Goal: Task Accomplishment & Management: Complete application form

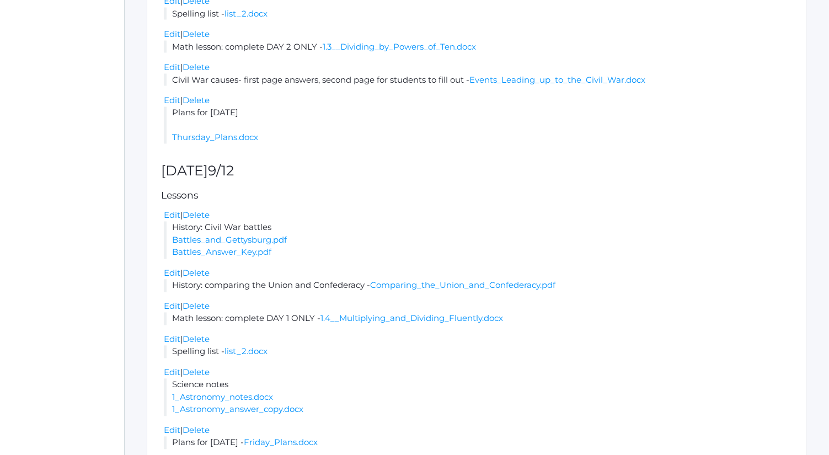
scroll to position [1186, 0]
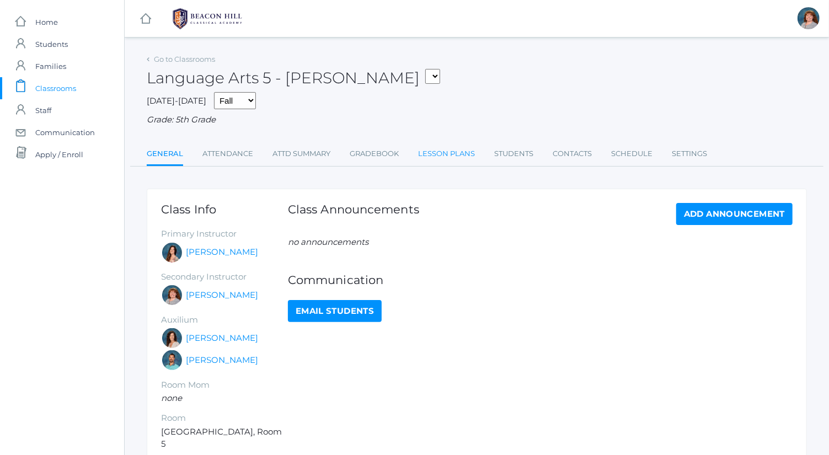
click at [453, 152] on link "Lesson Plans" at bounding box center [446, 154] width 57 height 22
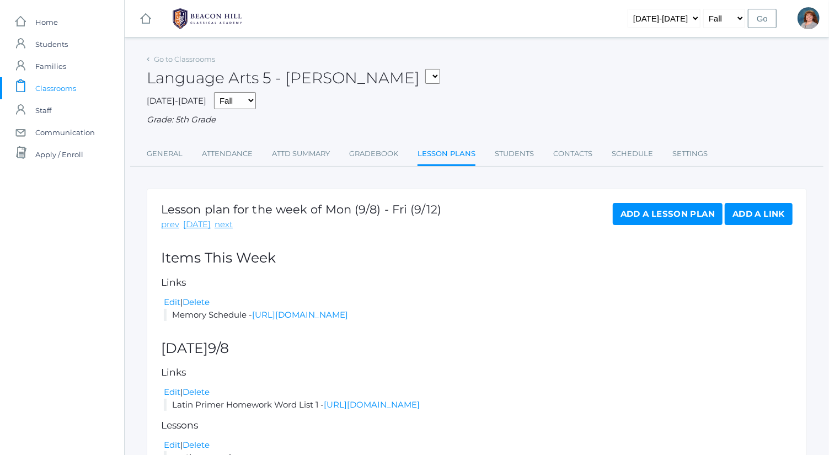
click at [682, 211] on link "Add a Lesson Plan" at bounding box center [668, 214] width 110 height 22
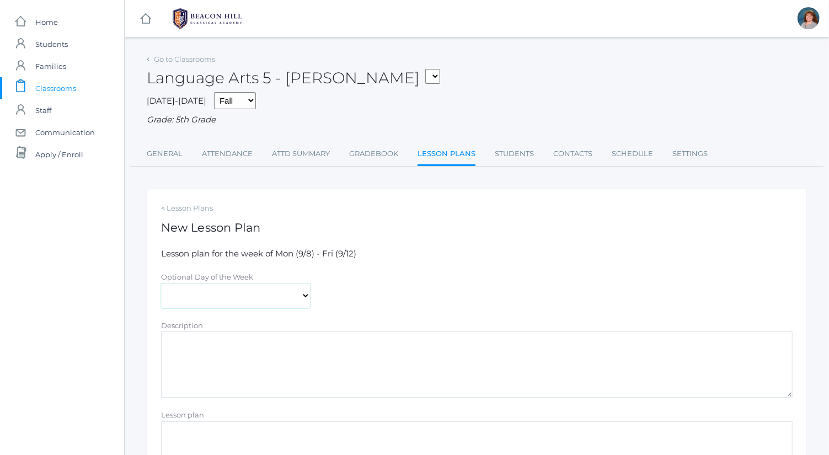
click at [272, 291] on select "[DATE] [DATE] [DATE] [DATE] [DATE]" at bounding box center [235, 296] width 149 height 25
select select "[DATE]"
click at [161, 284] on select "[DATE] [DATE] [DATE] [DATE] [DATE]" at bounding box center [235, 296] width 149 height 25
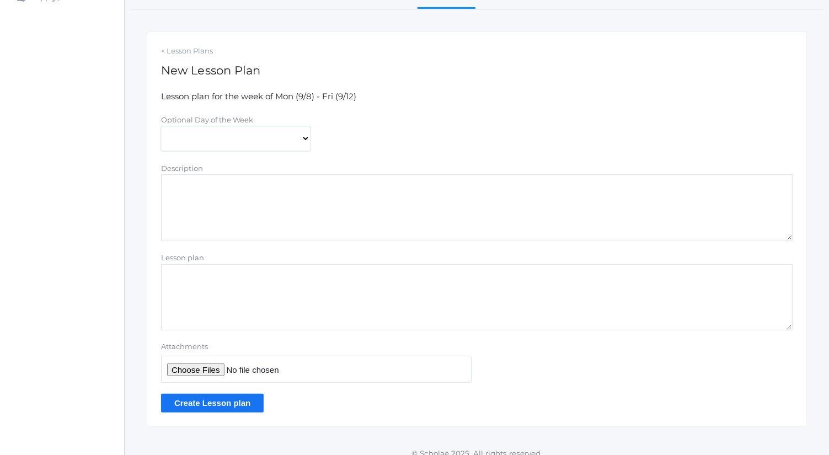
scroll to position [158, 0]
click at [281, 209] on textarea "Description" at bounding box center [477, 207] width 632 height 66
type textarea "Spelling list"
click at [213, 368] on input "Attachments" at bounding box center [316, 368] width 311 height 27
type input "C:\fakepath\list 2.docx"
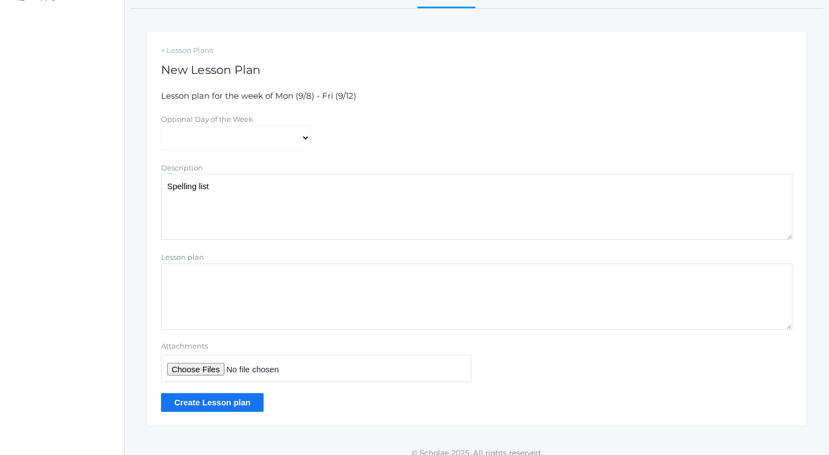
click at [247, 401] on input "Create Lesson plan" at bounding box center [212, 402] width 103 height 18
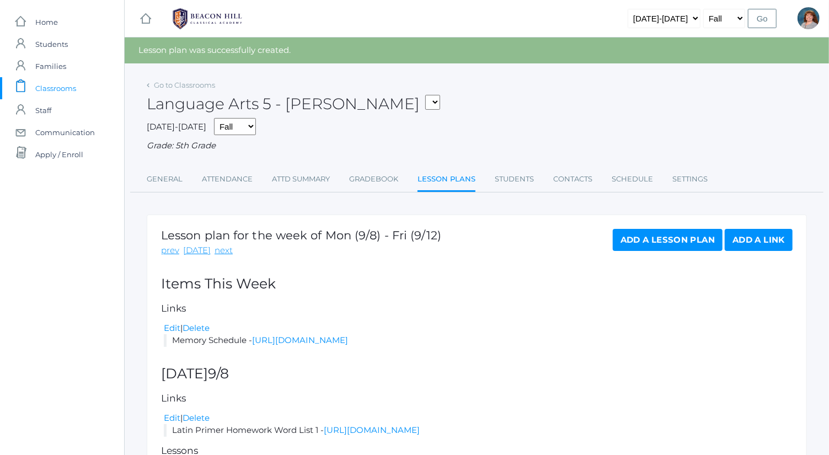
click at [623, 245] on link "Add a Lesson Plan" at bounding box center [668, 240] width 110 height 22
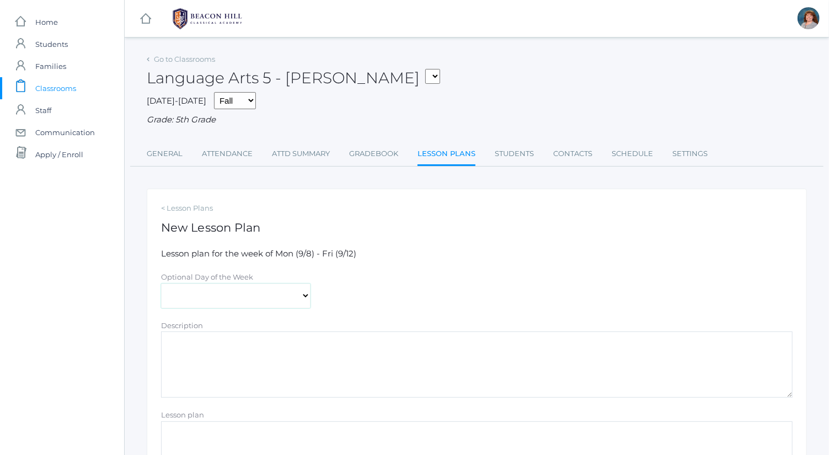
click at [224, 302] on select "Monday Tuesday Wednesday Thursday Friday" at bounding box center [235, 296] width 149 height 25
select select "2025-09-11"
click at [161, 284] on select "Monday Tuesday Wednesday Thursday Friday" at bounding box center [235, 296] width 149 height 25
click at [259, 363] on textarea "Description" at bounding box center [477, 364] width 632 height 66
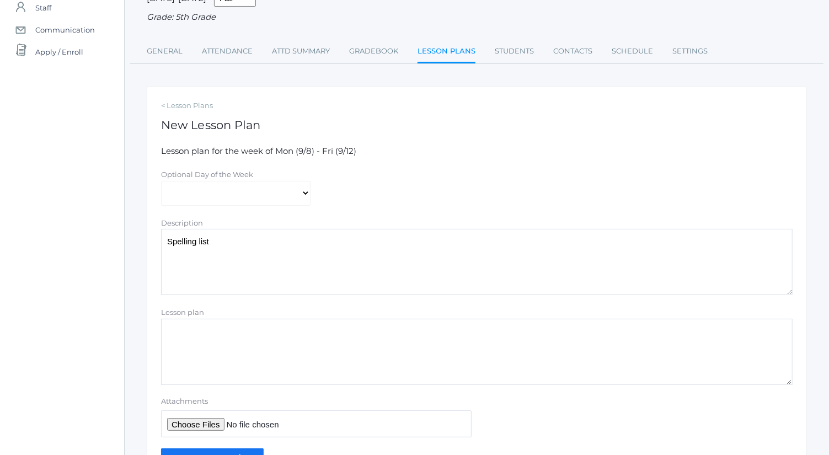
scroll to position [105, 0]
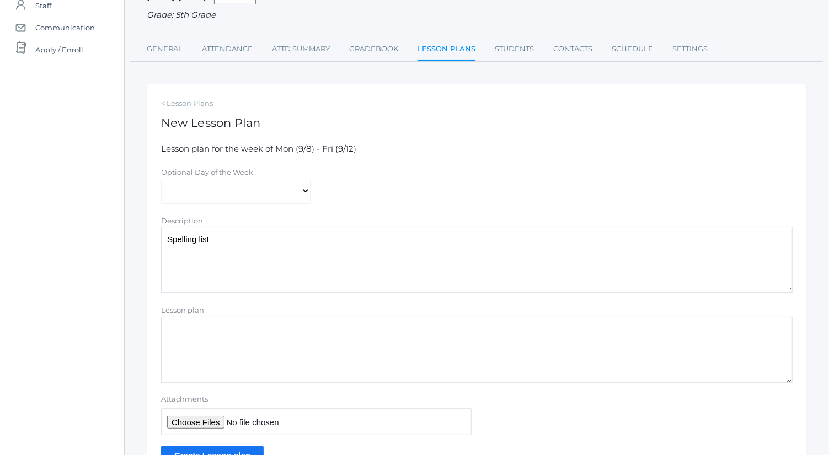
type textarea "Spelling list"
click at [213, 417] on input "Attachments" at bounding box center [316, 421] width 311 height 27
type input "C:\fakepath\list 2.docx"
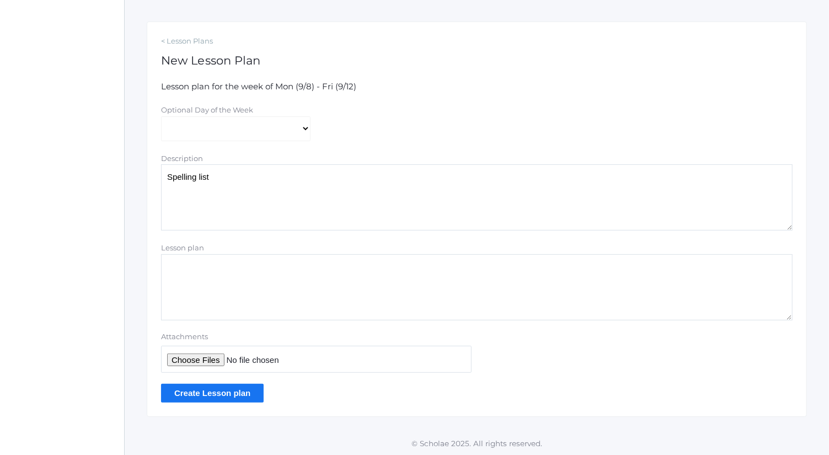
click at [248, 385] on input "Create Lesson plan" at bounding box center [212, 393] width 103 height 18
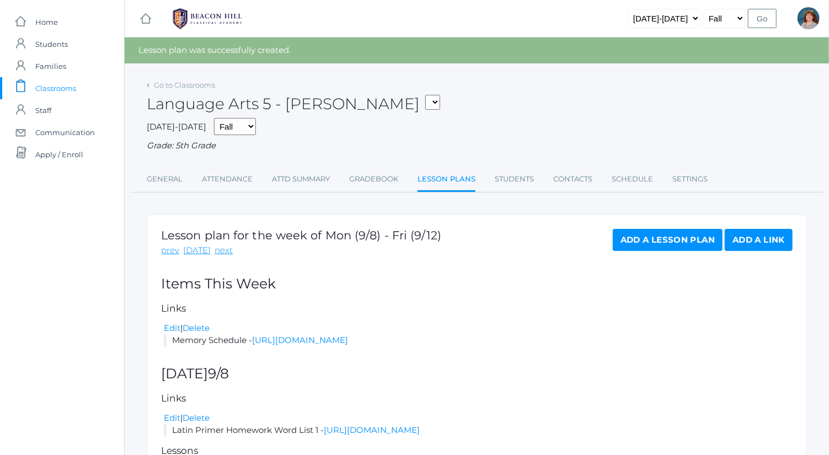
click at [705, 246] on link "Add a Lesson Plan" at bounding box center [668, 240] width 110 height 22
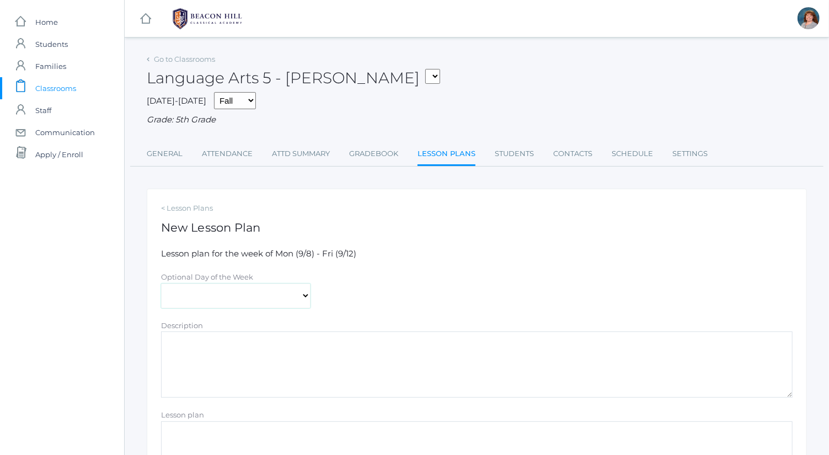
click at [281, 299] on select "[DATE] [DATE] [DATE] [DATE] [DATE]" at bounding box center [235, 296] width 149 height 25
select select "2025-09-12"
click at [161, 284] on select "[DATE] [DATE] [DATE] [DATE] [DATE]" at bounding box center [235, 296] width 149 height 25
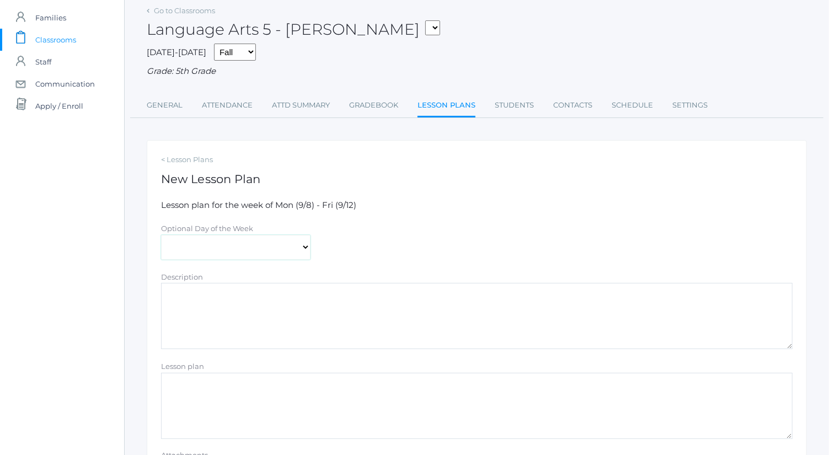
scroll to position [50, 0]
click at [285, 291] on textarea "Description" at bounding box center [477, 315] width 632 height 66
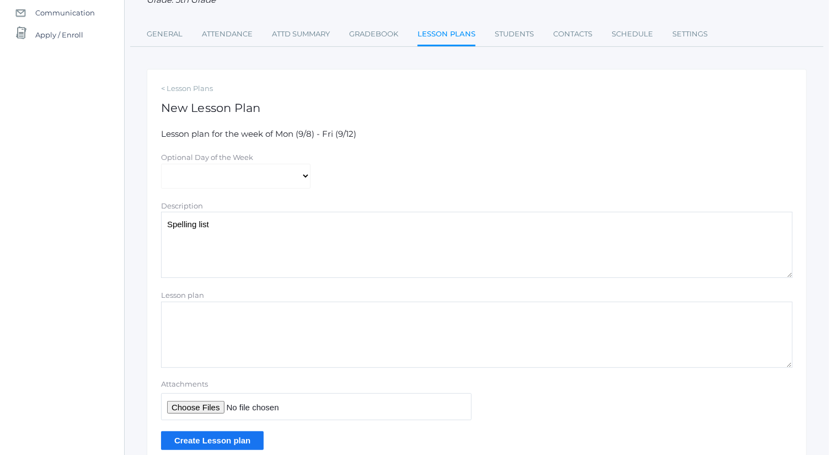
scroll to position [120, 0]
type textarea "Spelling list"
click at [204, 405] on input "Attachments" at bounding box center [316, 406] width 311 height 27
type input "C:\fakepath\list 2.docx"
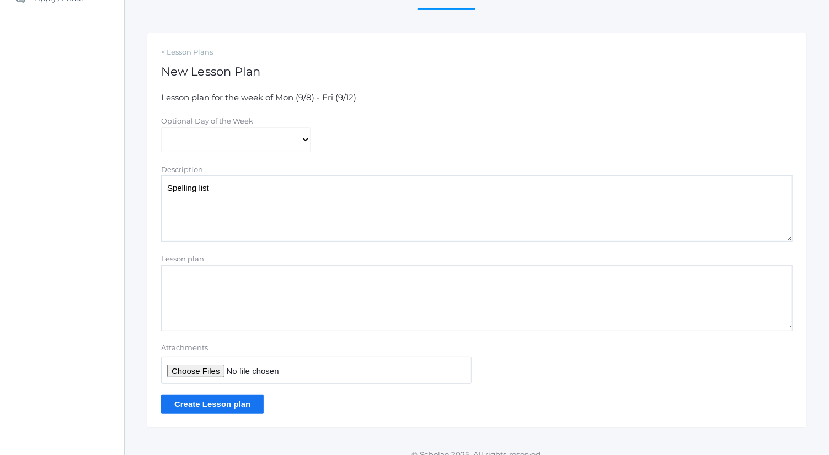
scroll to position [157, 0]
click at [225, 403] on input "Create Lesson plan" at bounding box center [212, 403] width 103 height 18
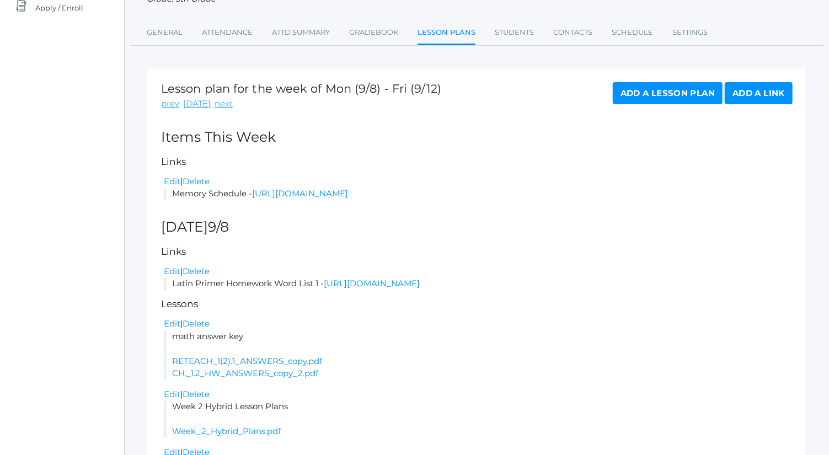
scroll to position [147, 0]
click at [660, 92] on link "Add a Lesson Plan" at bounding box center [668, 93] width 110 height 22
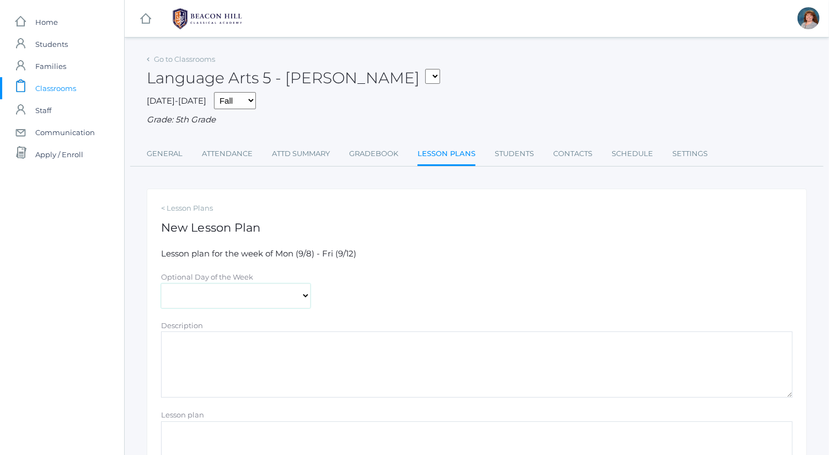
click at [234, 298] on select "[DATE] [DATE] [DATE] [DATE] [DATE]" at bounding box center [235, 296] width 149 height 25
select select "[DATE]"
click at [161, 284] on select "[DATE] [DATE] [DATE] [DATE] [DATE]" at bounding box center [235, 296] width 149 height 25
click at [275, 380] on textarea "Description" at bounding box center [477, 364] width 632 height 66
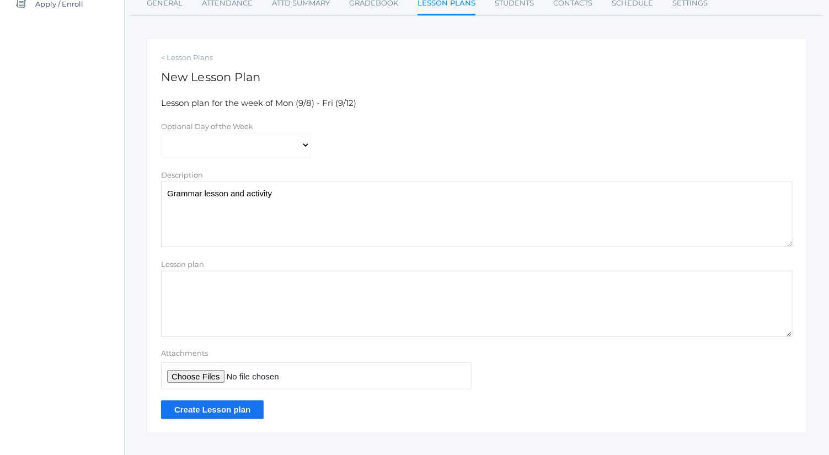
scroll to position [153, 0]
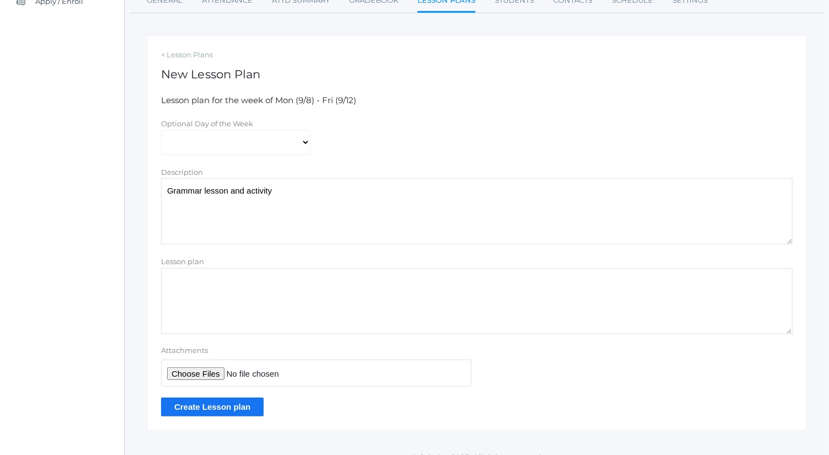
type textarea "Grammar lesson and activity"
click at [216, 373] on input "Attachments" at bounding box center [316, 373] width 311 height 27
type input "C:\fakepath\Lesson 6 and 7_ Types of Sentences.docx"
click at [237, 404] on input "Create Lesson plan" at bounding box center [212, 407] width 103 height 18
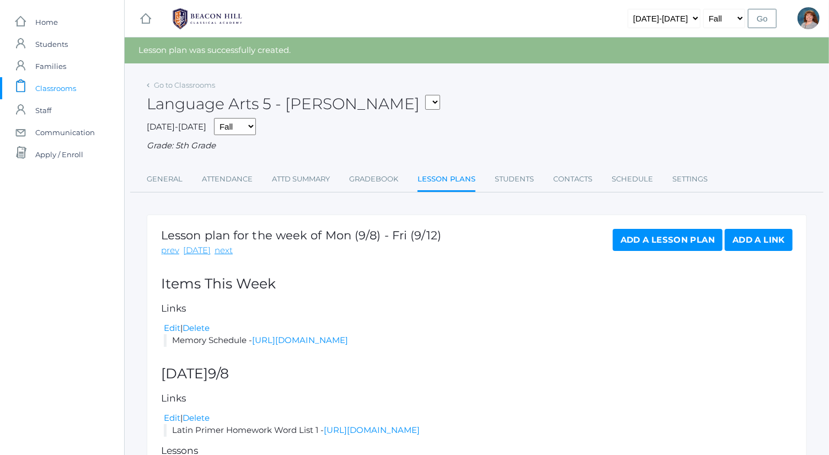
click at [700, 240] on link "Add a Lesson Plan" at bounding box center [668, 240] width 110 height 22
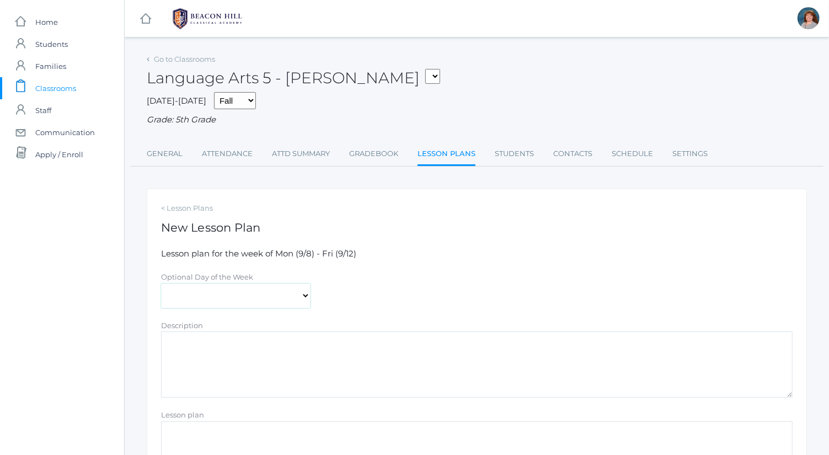
click at [227, 302] on select "[DATE] [DATE] [DATE] [DATE] [DATE]" at bounding box center [235, 296] width 149 height 25
select select "[DATE]"
click at [161, 284] on select "[DATE] [DATE] [DATE] [DATE] [DATE]" at bounding box center [235, 296] width 149 height 25
click at [250, 366] on textarea "Description" at bounding box center [477, 364] width 632 height 66
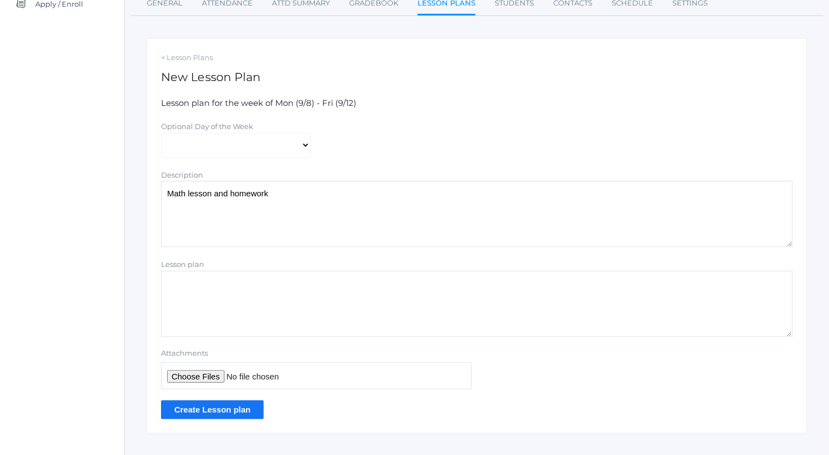
scroll to position [153, 0]
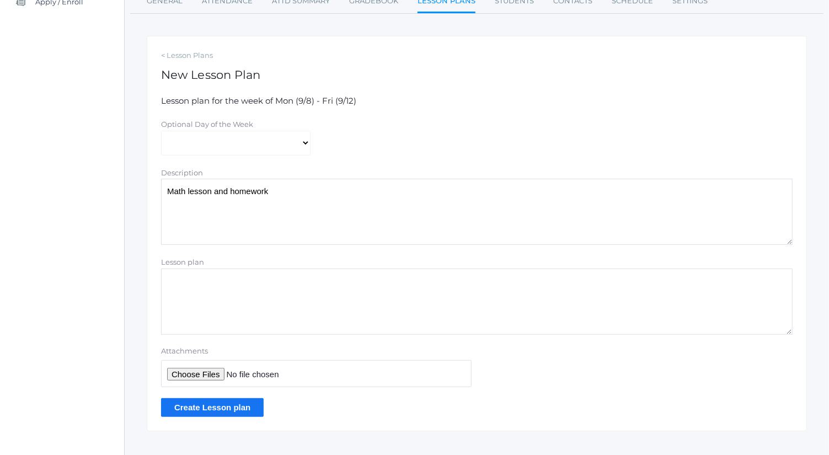
type textarea "Math lesson and homework"
click at [205, 376] on input "Attachments" at bounding box center [316, 373] width 311 height 27
type input "C:\fakepath\1.3_ Dividing by Powers of Ten.docx"
click at [247, 406] on input "Create Lesson plan" at bounding box center [212, 407] width 103 height 18
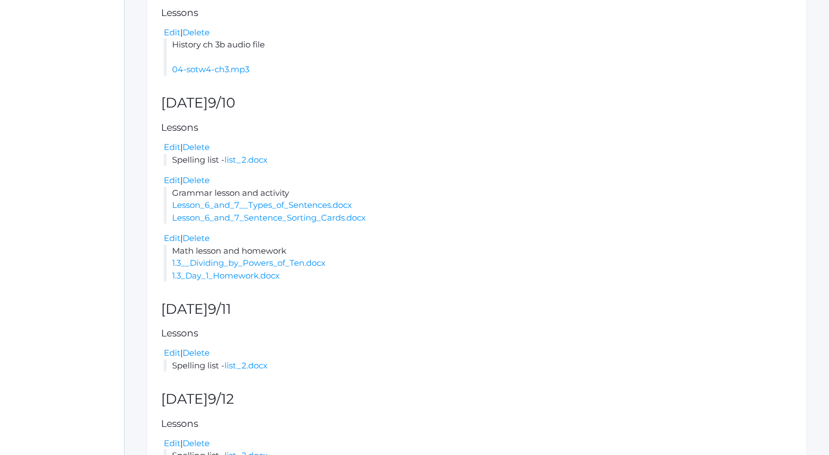
scroll to position [710, 0]
click at [167, 243] on link "Edit" at bounding box center [172, 237] width 17 height 10
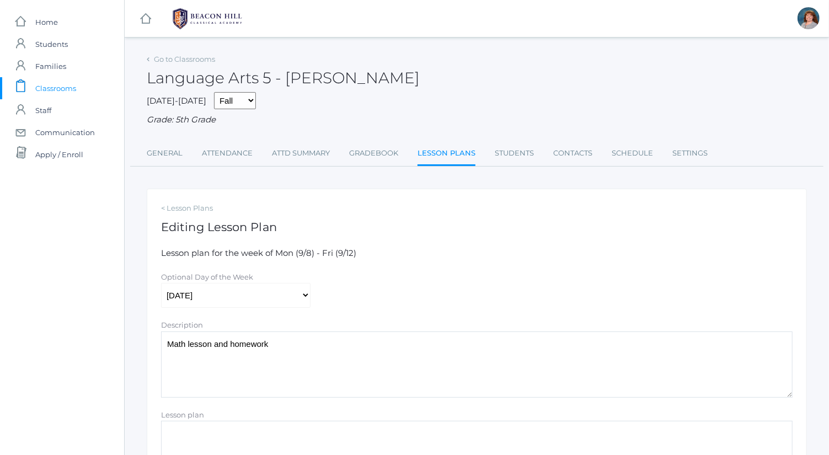
click at [211, 340] on textarea "Math lesson and homework" at bounding box center [477, 364] width 632 height 66
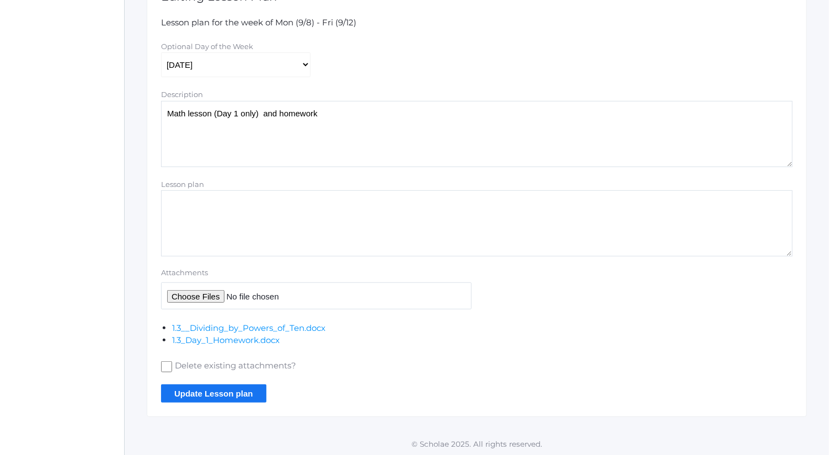
type textarea "Math lesson (Day 1 only) and homework"
click at [221, 391] on input "Update Lesson plan" at bounding box center [213, 393] width 105 height 18
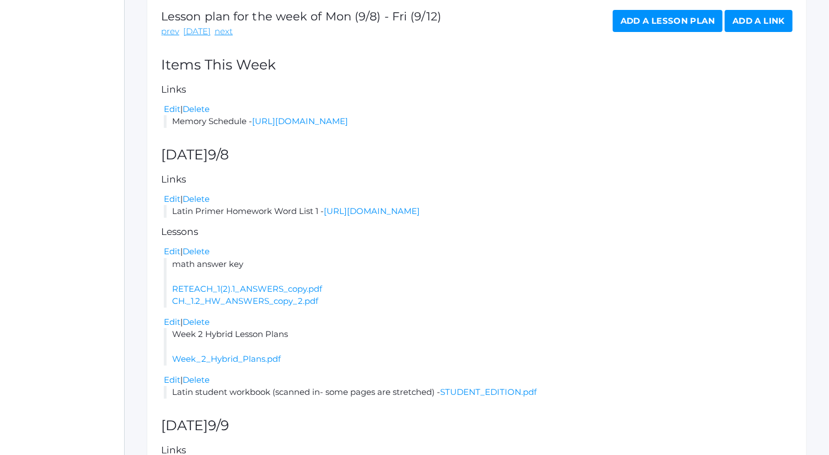
scroll to position [217, 0]
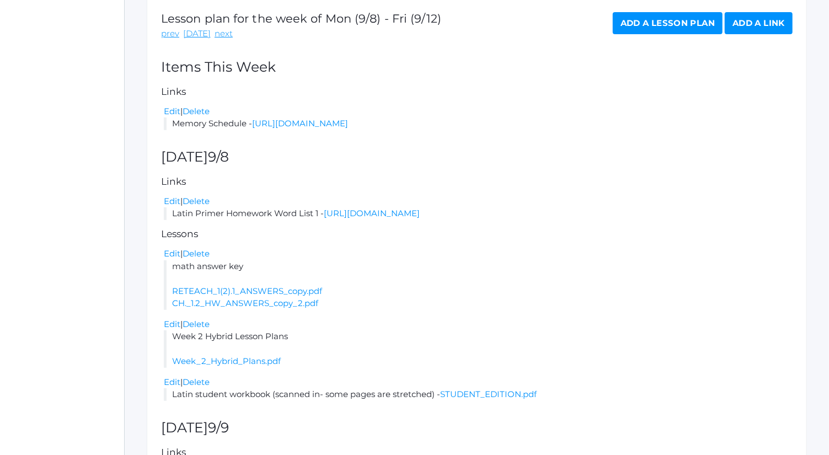
click at [660, 21] on link "Add a Lesson Plan" at bounding box center [668, 23] width 110 height 22
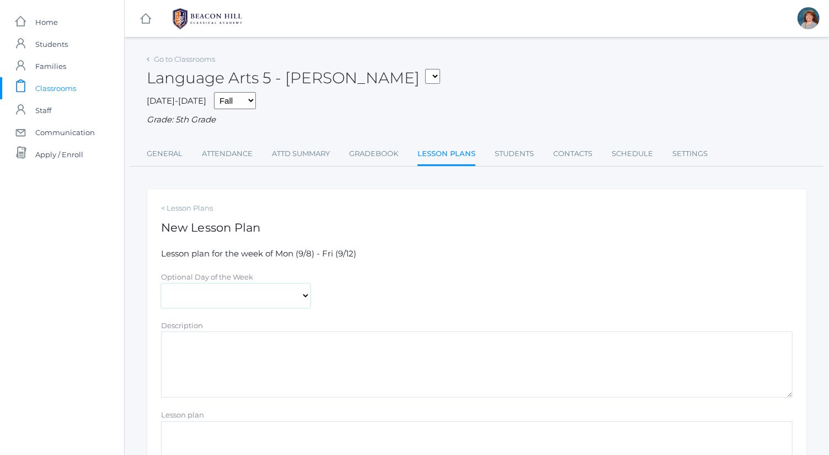
click at [248, 288] on select "Monday Tuesday Wednesday Thursday Friday" at bounding box center [235, 296] width 149 height 25
select select "2025-09-11"
click at [161, 284] on select "Monday Tuesday Wednesday Thursday Friday" at bounding box center [235, 296] width 149 height 25
click at [255, 376] on textarea "Description" at bounding box center [477, 364] width 632 height 66
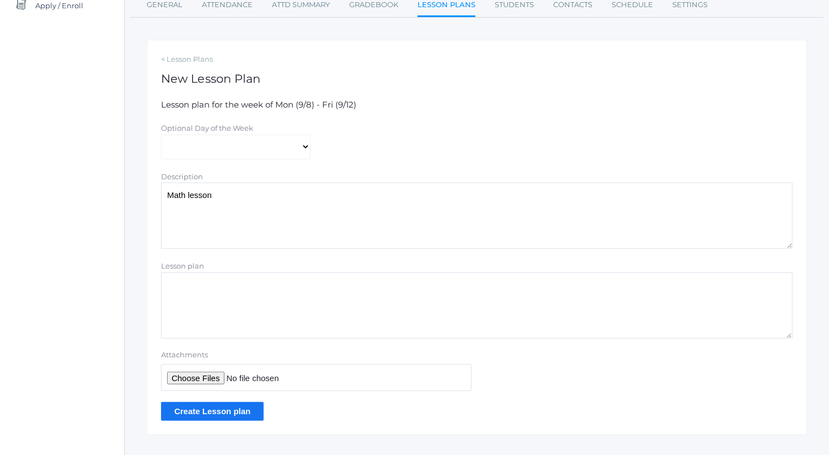
scroll to position [150, 0]
type textarea "Math lesson (Day 2 only)"
click at [211, 371] on input "Attachments" at bounding box center [316, 376] width 311 height 27
type input "C:\fakepath\1.3_ Dividing by Powers of Ten.docx"
click at [237, 405] on input "Create Lesson plan" at bounding box center [212, 410] width 103 height 18
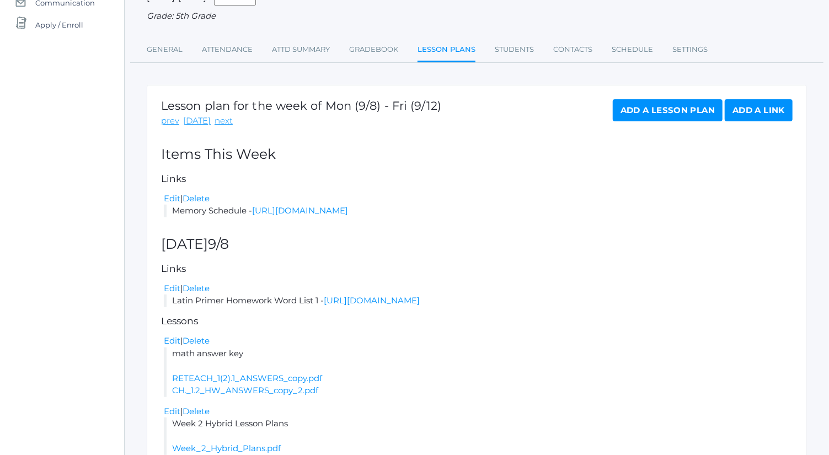
scroll to position [100, 0]
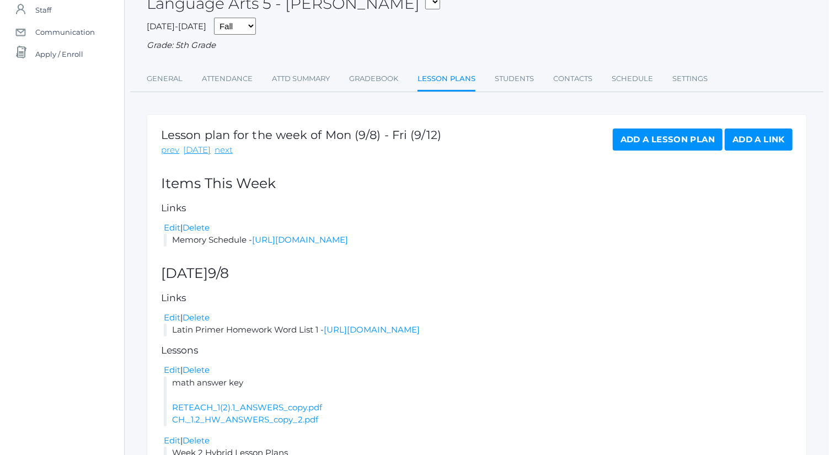
click at [632, 133] on link "Add a Lesson Plan" at bounding box center [668, 140] width 110 height 22
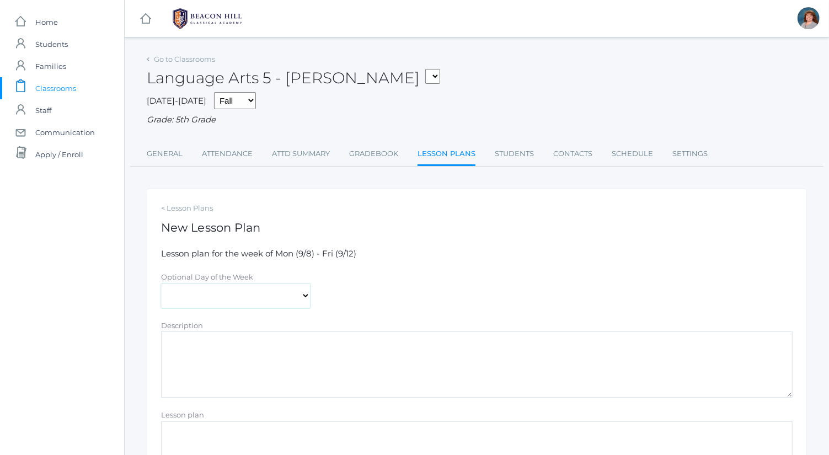
click at [260, 294] on select "[DATE] [DATE] [DATE] [DATE] [DATE]" at bounding box center [235, 296] width 149 height 25
select select "[DATE]"
click at [161, 284] on select "[DATE] [DATE] [DATE] [DATE] [DATE]" at bounding box center [235, 296] width 149 height 25
click at [301, 361] on textarea "Description" at bounding box center [477, 364] width 632 height 66
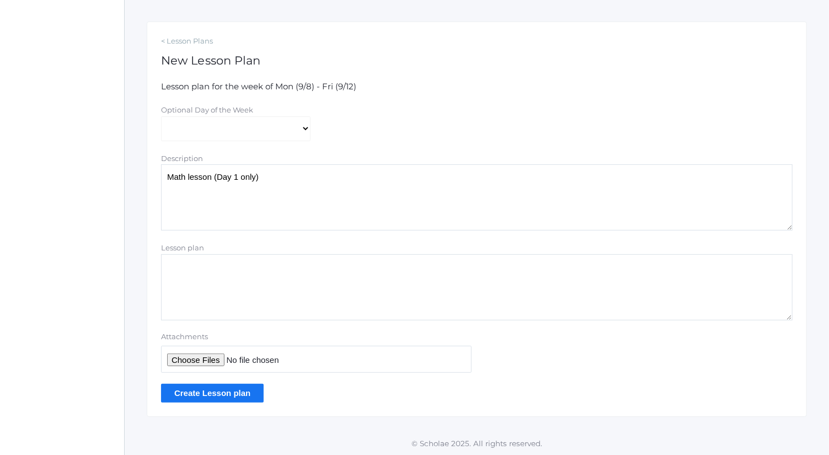
type textarea "Math lesson (Day 1 only)"
click at [204, 357] on input "Attachments" at bounding box center [316, 359] width 311 height 27
type input "C:\fakepath\1.4_ Multiplying and Dividing Fluently.docx"
click at [250, 389] on input "Create Lesson plan" at bounding box center [212, 393] width 103 height 18
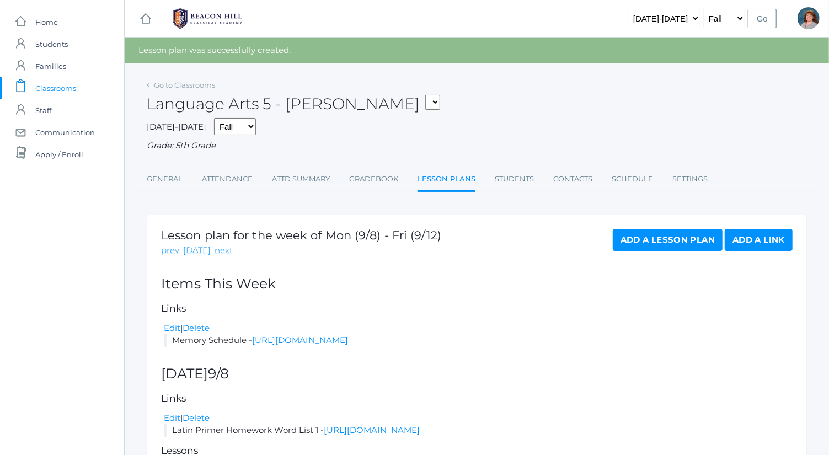
click at [698, 238] on link "Add a Lesson Plan" at bounding box center [668, 240] width 110 height 22
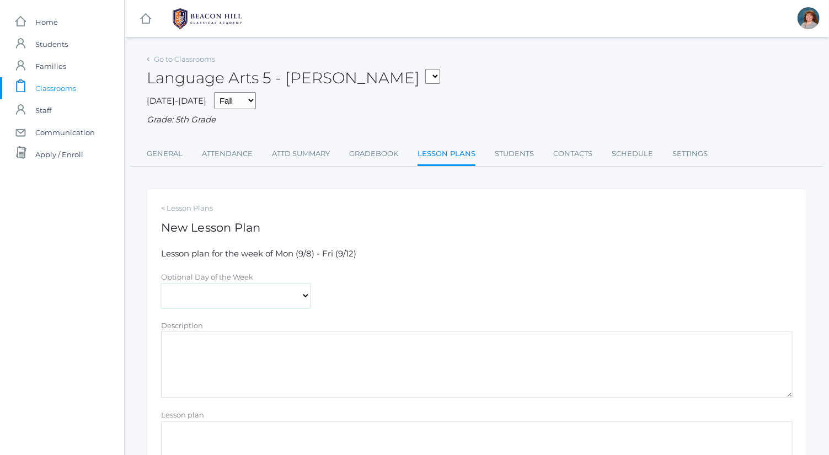
click at [224, 299] on select "[DATE] [DATE] [DATE] [DATE] [DATE]" at bounding box center [235, 296] width 149 height 25
select select "[DATE]"
click at [161, 284] on select "[DATE] [DATE] [DATE] [DATE] [DATE]" at bounding box center [235, 296] width 149 height 25
click at [252, 362] on textarea "Description" at bounding box center [477, 364] width 632 height 66
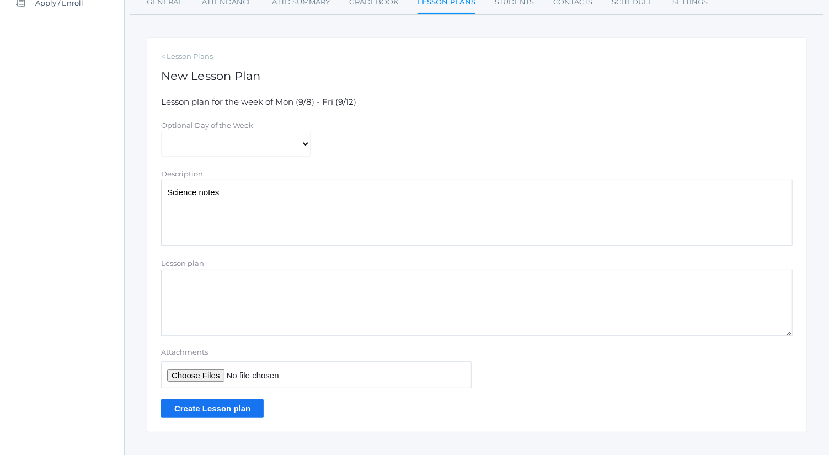
scroll to position [152, 0]
type textarea "Science notes"
click at [208, 372] on input "Attachments" at bounding box center [316, 374] width 311 height 27
type input "C:\fakepath\1 Astronomy notes.docx"
click at [243, 409] on input "Create Lesson plan" at bounding box center [212, 408] width 103 height 18
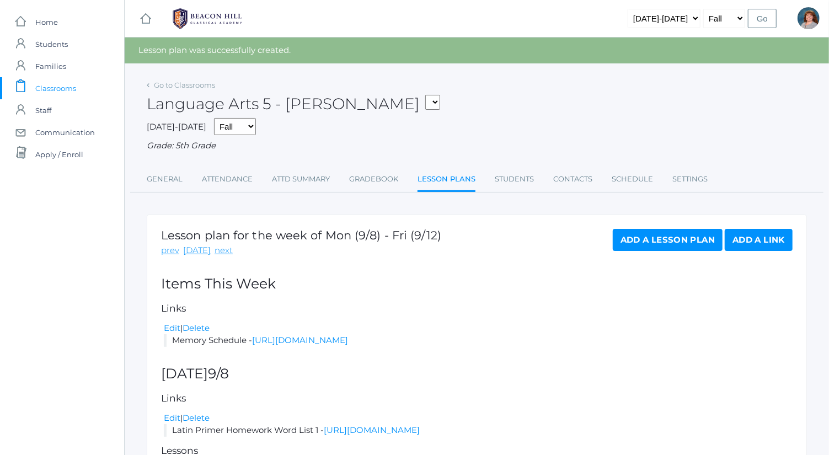
click at [692, 235] on link "Add a Lesson Plan" at bounding box center [668, 240] width 110 height 22
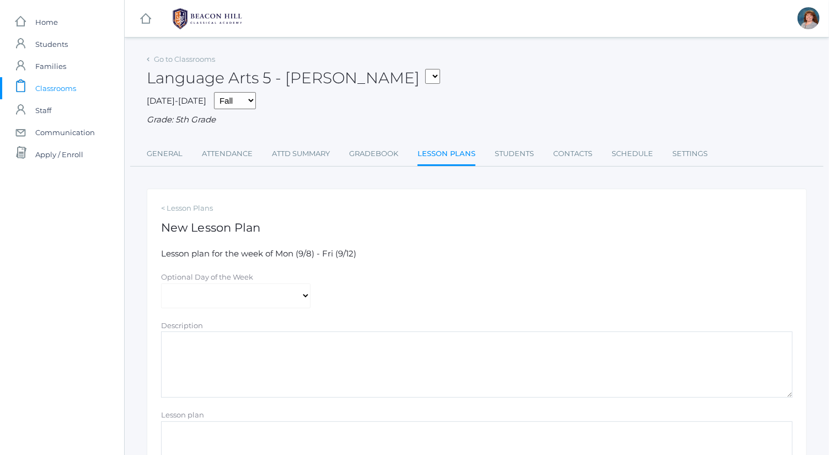
click at [287, 280] on div "Optional Day of the Week" at bounding box center [235, 277] width 149 height 13
click at [280, 300] on select "Monday Tuesday Wednesday Thursday Friday" at bounding box center [235, 296] width 149 height 25
select select "2025-09-10"
click at [161, 284] on select "Monday Tuesday Wednesday Thursday Friday" at bounding box center [235, 296] width 149 height 25
click at [309, 359] on textarea "Description" at bounding box center [477, 364] width 632 height 66
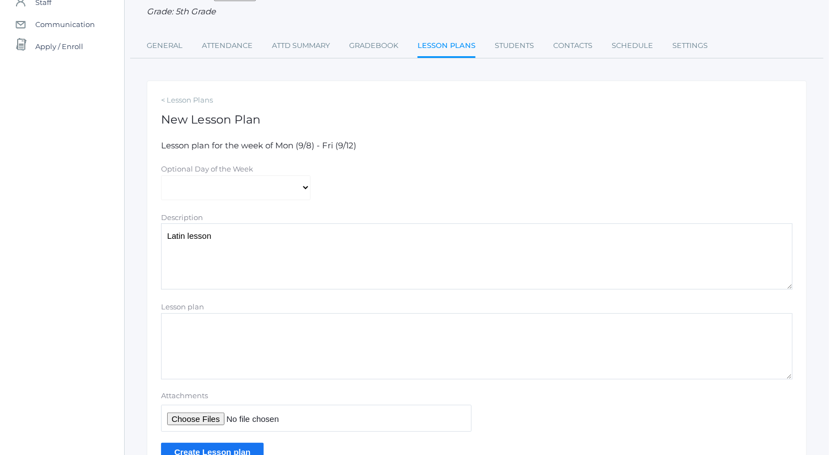
scroll to position [122, 0]
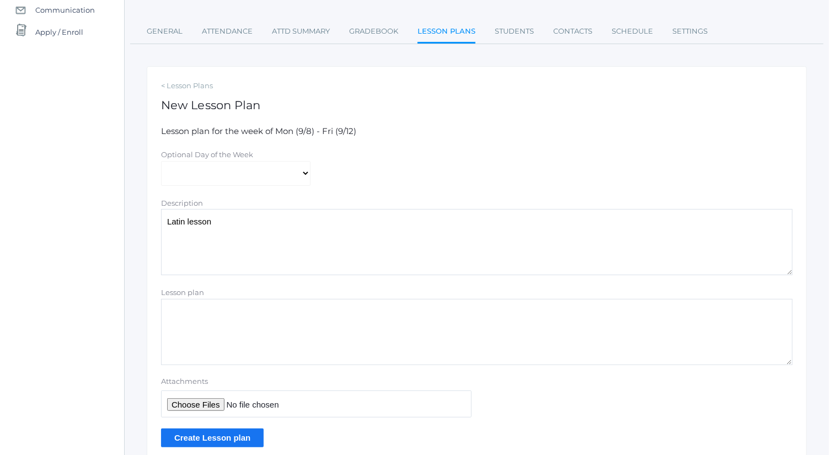
type textarea "Latin lesson"
click at [194, 408] on input "Attachments" at bounding box center [316, 404] width 311 height 27
type input "C:\fakepath\Latin Primer 2 Lesson 1 9-10-25.pdf"
click at [228, 435] on input "Create Lesson plan" at bounding box center [212, 438] width 103 height 18
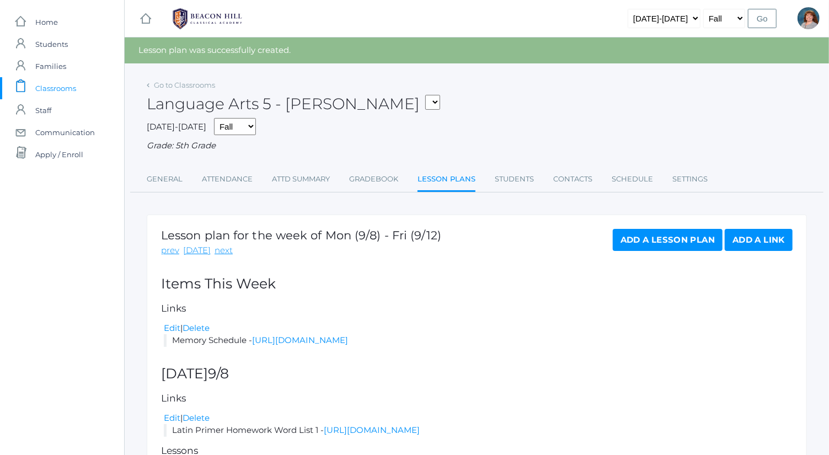
click at [649, 238] on link "Add a Lesson Plan" at bounding box center [668, 240] width 110 height 22
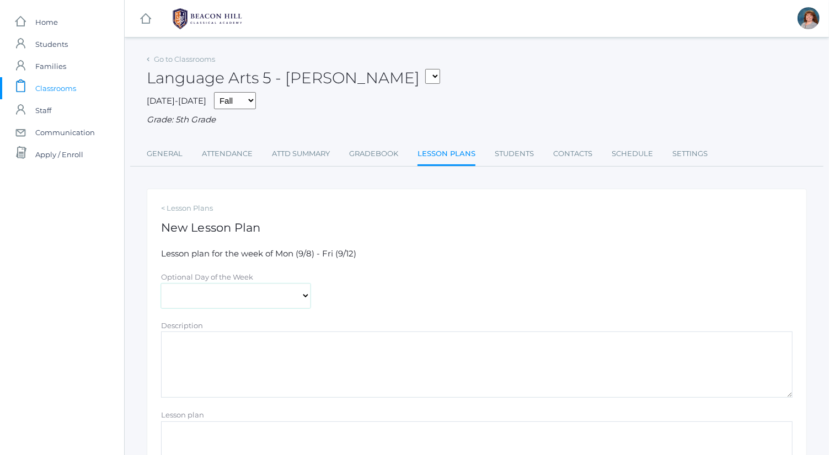
click at [245, 293] on select "[DATE] [DATE] [DATE] [DATE] [DATE]" at bounding box center [235, 296] width 149 height 25
select select "[DATE]"
click at [161, 284] on select "[DATE] [DATE] [DATE] [DATE] [DATE]" at bounding box center [235, 296] width 149 height 25
click at [287, 371] on textarea "Description" at bounding box center [477, 364] width 632 height 66
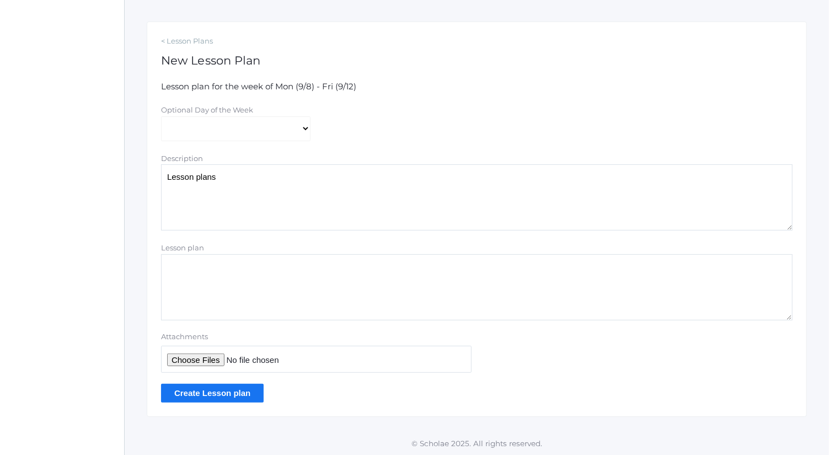
type textarea "Lesson plans"
click at [206, 356] on input "Attachments" at bounding box center [316, 359] width 311 height 27
type input "C:\fakepath\Wednesday Plans.docx"
click at [248, 389] on input "Create Lesson plan" at bounding box center [212, 393] width 103 height 18
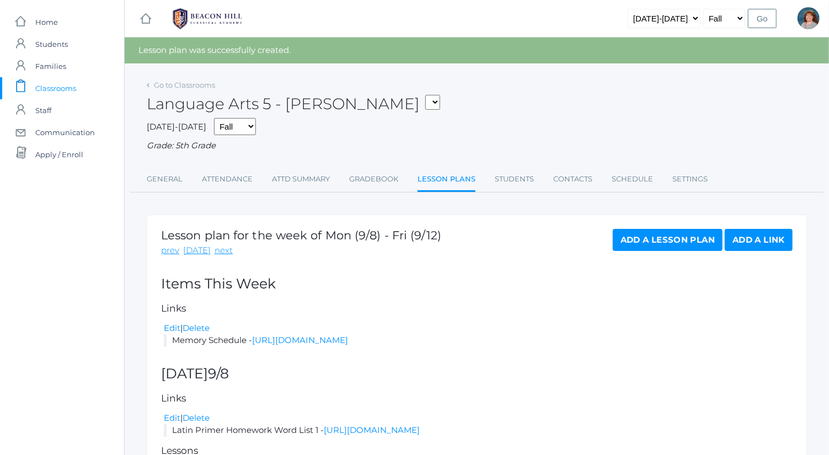
click at [638, 233] on link "Add a Lesson Plan" at bounding box center [668, 240] width 110 height 22
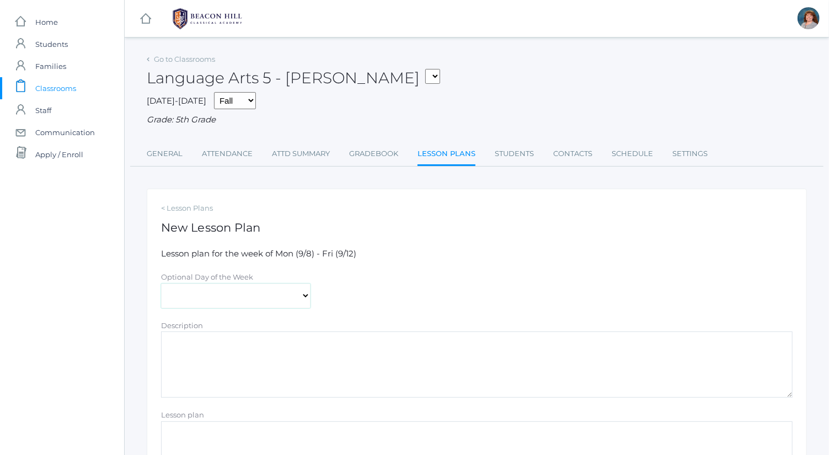
click at [279, 301] on select "[DATE] [DATE] [DATE] [DATE] [DATE]" at bounding box center [235, 296] width 149 height 25
select select "[DATE]"
click at [161, 284] on select "[DATE] [DATE] [DATE] [DATE] [DATE]" at bounding box center [235, 296] width 149 height 25
click at [298, 368] on textarea "Description" at bounding box center [477, 364] width 632 height 66
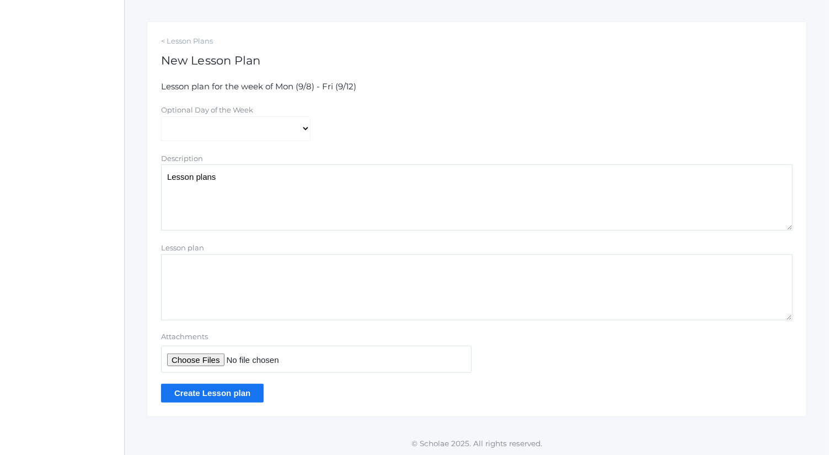
type textarea "Lesson plans"
click at [204, 362] on input "Attachments" at bounding box center [316, 359] width 311 height 27
type input "C:\fakepath\[DATE] Plans.docx"
click at [240, 398] on input "Create Lesson plan" at bounding box center [212, 393] width 103 height 18
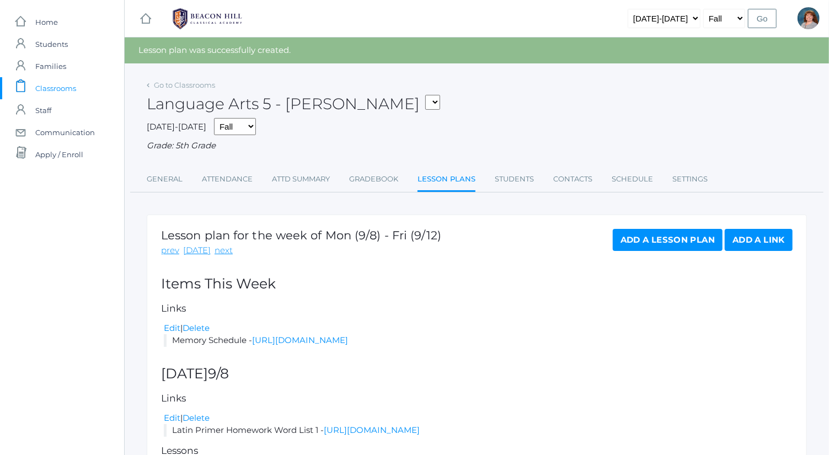
click at [652, 240] on link "Add a Lesson Plan" at bounding box center [668, 240] width 110 height 22
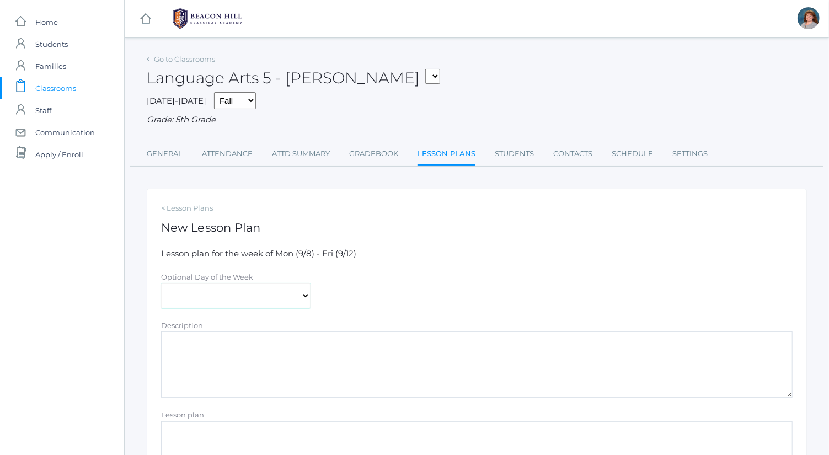
click at [269, 301] on select "Monday Tuesday Wednesday Thursday Friday" at bounding box center [235, 296] width 149 height 25
select select "2025-09-12"
click at [161, 284] on select "Monday Tuesday Wednesday Thursday Friday" at bounding box center [235, 296] width 149 height 25
click at [282, 378] on textarea "Description" at bounding box center [477, 364] width 632 height 66
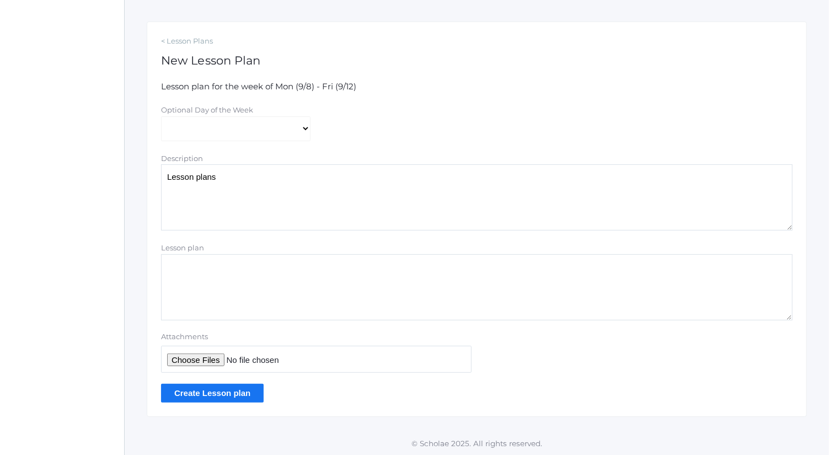
type textarea "Lesson plans"
click at [216, 360] on input "Attachments" at bounding box center [316, 359] width 311 height 27
type input "C:\fakepath\Friday Plans.docx"
click at [247, 384] on input "Create Lesson plan" at bounding box center [212, 393] width 103 height 18
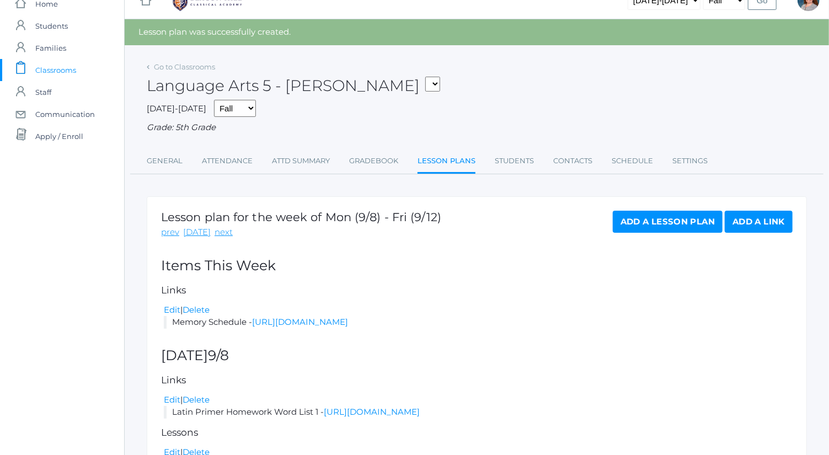
scroll to position [4, 0]
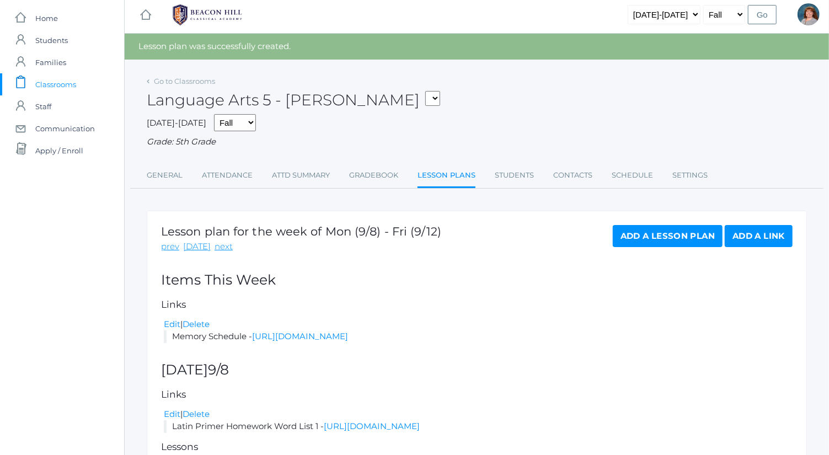
click at [686, 239] on link "Add a Lesson Plan" at bounding box center [668, 236] width 110 height 22
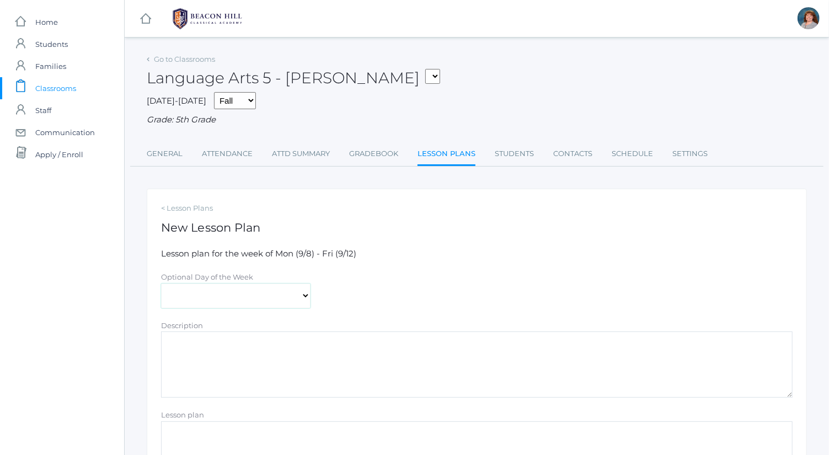
click at [222, 285] on select "[DATE] [DATE] [DATE] [DATE] [DATE]" at bounding box center [235, 296] width 149 height 25
click at [161, 284] on select "[DATE] [DATE] [DATE] [DATE] [DATE]" at bounding box center [235, 296] width 149 height 25
click at [225, 296] on select "[DATE] [DATE] [DATE] [DATE] [DATE]" at bounding box center [235, 296] width 149 height 25
select select "[DATE]"
click at [161, 284] on select "[DATE] [DATE] [DATE] [DATE] [DATE]" at bounding box center [235, 296] width 149 height 25
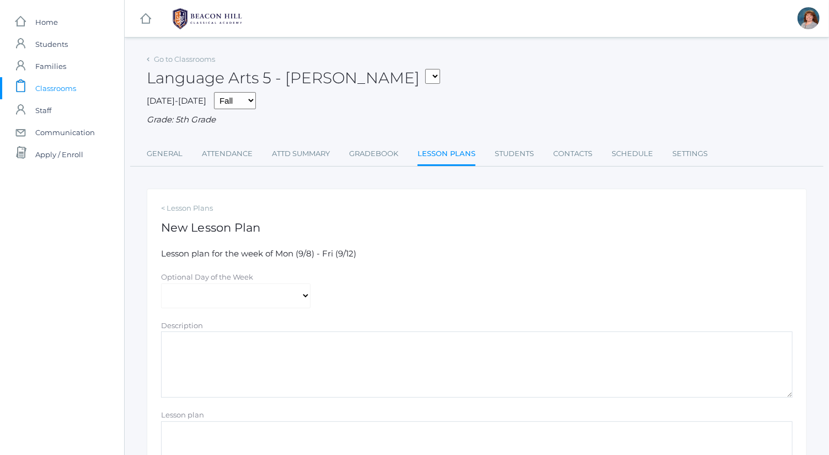
click at [288, 367] on textarea "Description" at bounding box center [477, 364] width 632 height 66
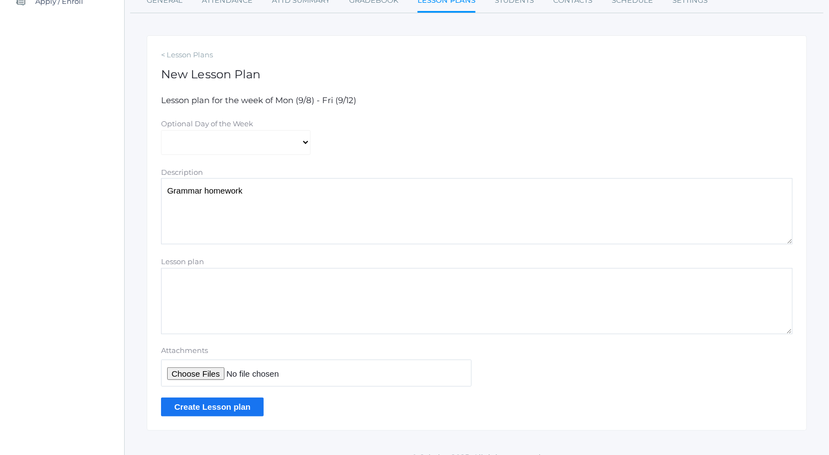
scroll to position [167, 0]
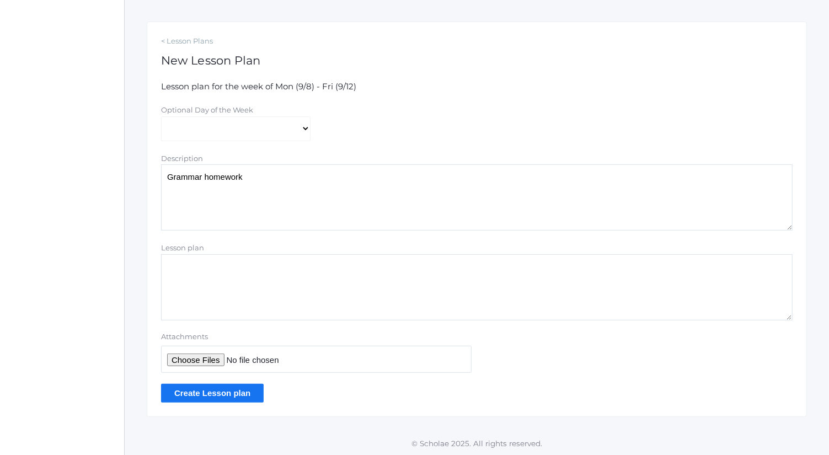
type textarea "Grammar homework"
click at [210, 354] on input "Attachments" at bounding box center [316, 359] width 311 height 27
type input "C:\fakepath\The 4 Sentence Types answers.pdf"
click at [229, 390] on input "Create Lesson plan" at bounding box center [212, 393] width 103 height 18
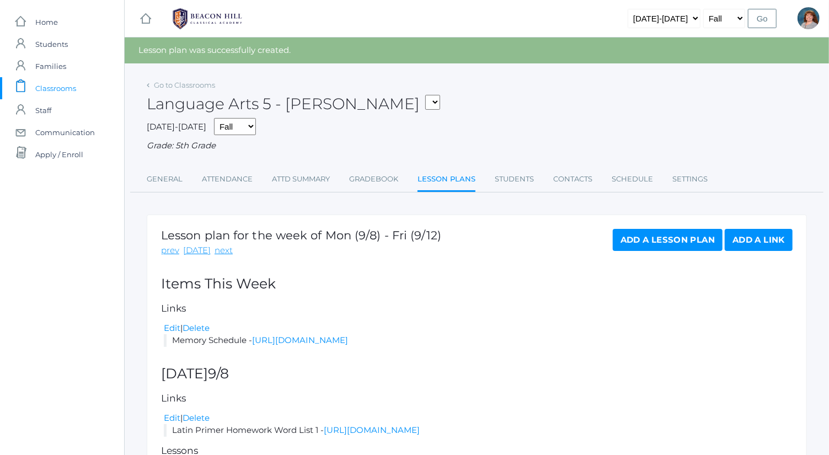
click at [693, 237] on link "Add a Lesson Plan" at bounding box center [668, 240] width 110 height 22
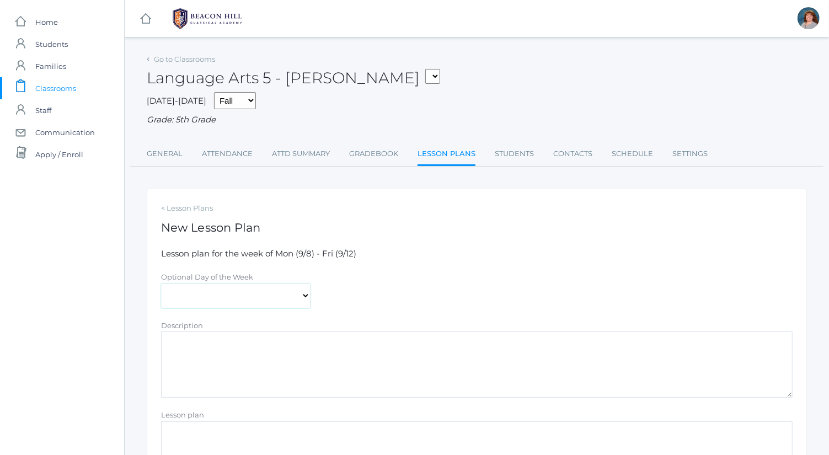
click at [250, 304] on select "[DATE] [DATE] [DATE] [DATE] [DATE]" at bounding box center [235, 296] width 149 height 25
select select "[DATE]"
click at [161, 284] on select "[DATE] [DATE] [DATE] [DATE] [DATE]" at bounding box center [235, 296] width 149 height 25
click at [291, 392] on textarea "Description" at bounding box center [477, 364] width 632 height 66
type textarea "C"
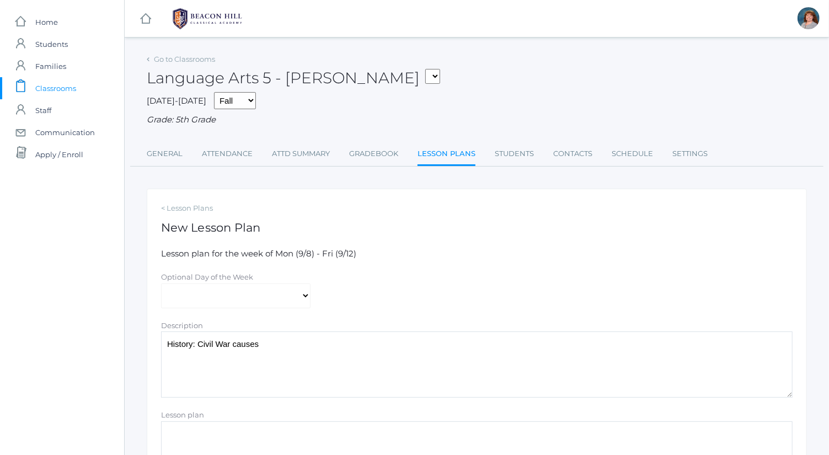
scroll to position [167, 0]
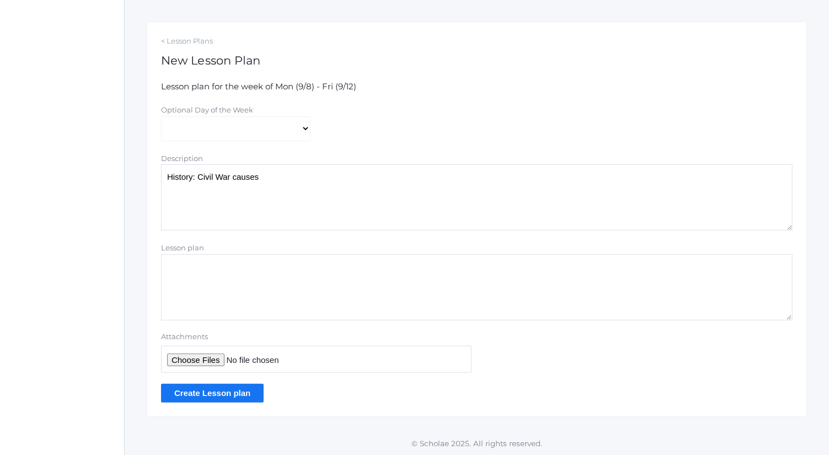
type textarea "History: Civil War causes"
click at [200, 359] on input "Attachments" at bounding box center [316, 359] width 311 height 27
type input "C:\fakepath\Events Leading up to the Civil War.docx"
click at [237, 393] on input "Create Lesson plan" at bounding box center [212, 393] width 103 height 18
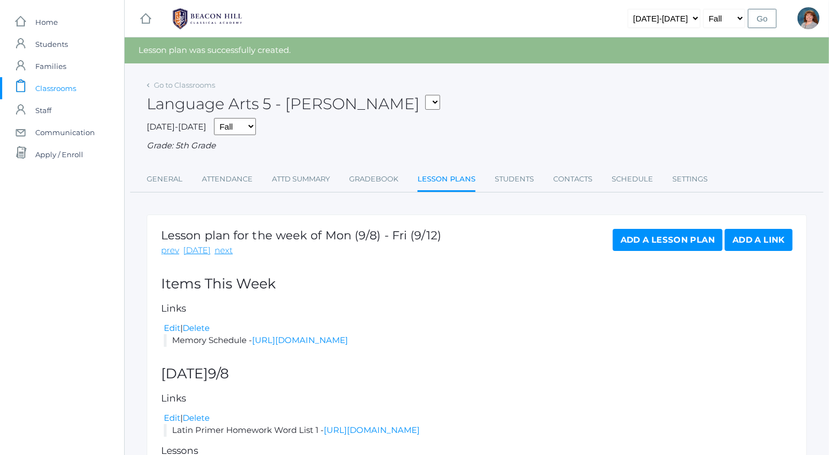
click at [662, 242] on link "Add a Lesson Plan" at bounding box center [668, 240] width 110 height 22
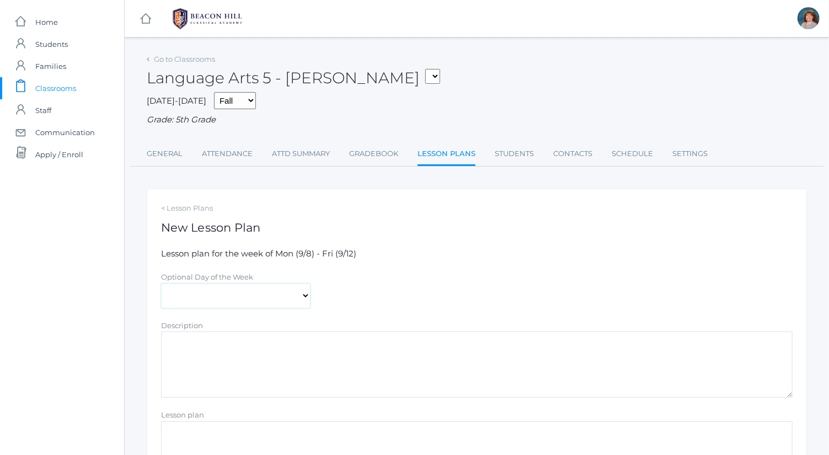
click at [283, 293] on select "[DATE] [DATE] [DATE] [DATE] [DATE]" at bounding box center [235, 296] width 149 height 25
select select "[DATE]"
click at [161, 284] on select "[DATE] [DATE] [DATE] [DATE] [DATE]" at bounding box center [235, 296] width 149 height 25
click at [293, 377] on textarea "Description" at bounding box center [477, 364] width 632 height 66
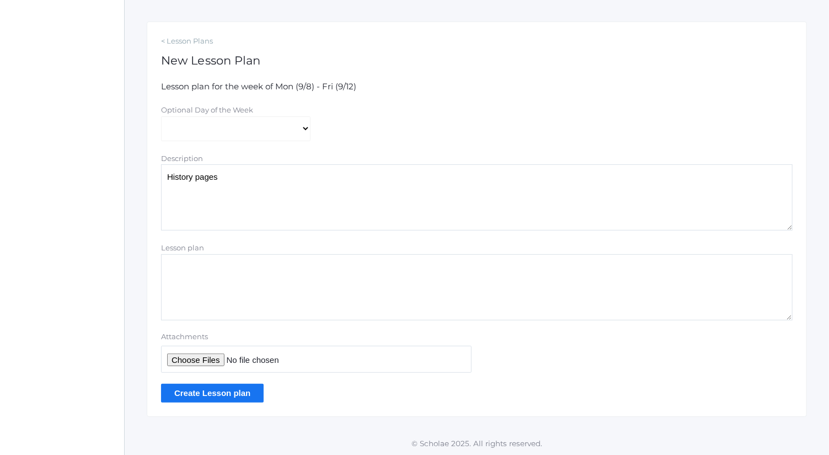
type textarea "History pages"
click at [203, 365] on input "Attachments" at bounding box center [316, 359] width 311 height 27
type input "C:\fakepath\Battles and [GEOGRAPHIC_DATA]pdf"
click at [243, 395] on input "Create Lesson plan" at bounding box center [212, 393] width 103 height 18
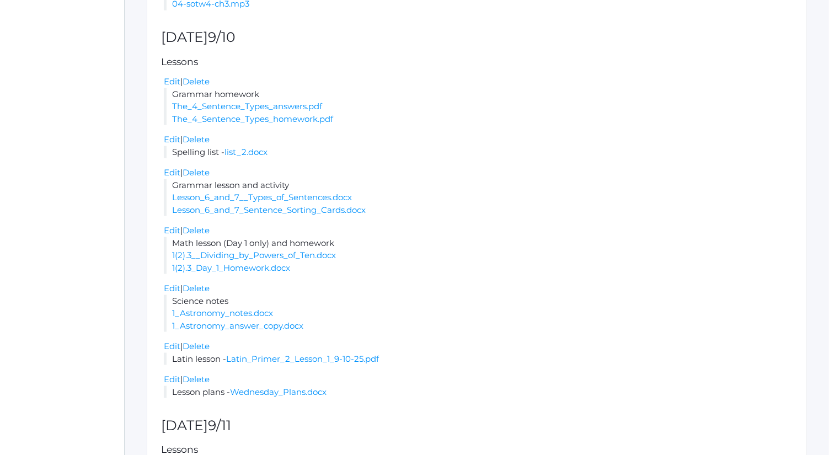
scroll to position [774, 0]
click at [171, 295] on link "Edit" at bounding box center [172, 289] width 17 height 10
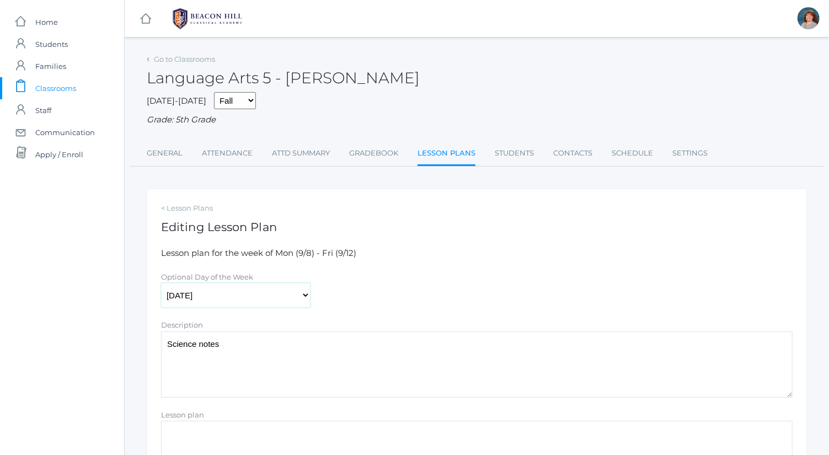
click at [263, 298] on select "[DATE] [DATE] [DATE] [DATE] [DATE]" at bounding box center [235, 295] width 149 height 25
select select "[DATE]"
click at [161, 283] on select "[DATE] [DATE] [DATE] [DATE] [DATE]" at bounding box center [235, 295] width 149 height 25
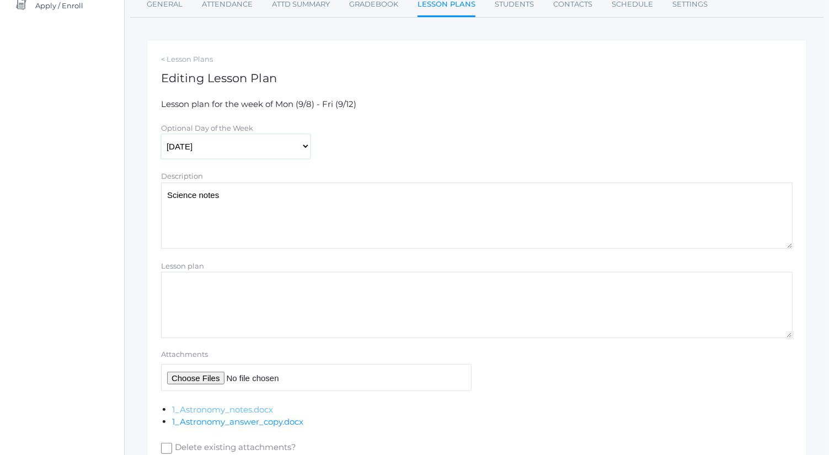
scroll to position [231, 0]
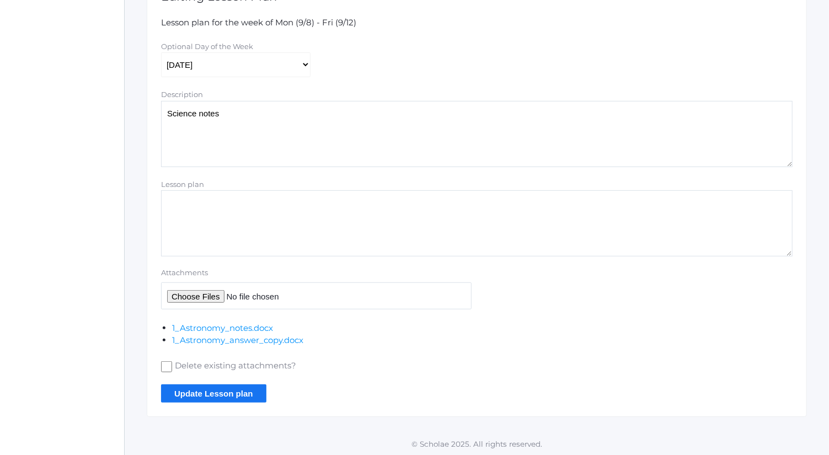
click at [199, 384] on input "Update Lesson plan" at bounding box center [213, 393] width 105 height 18
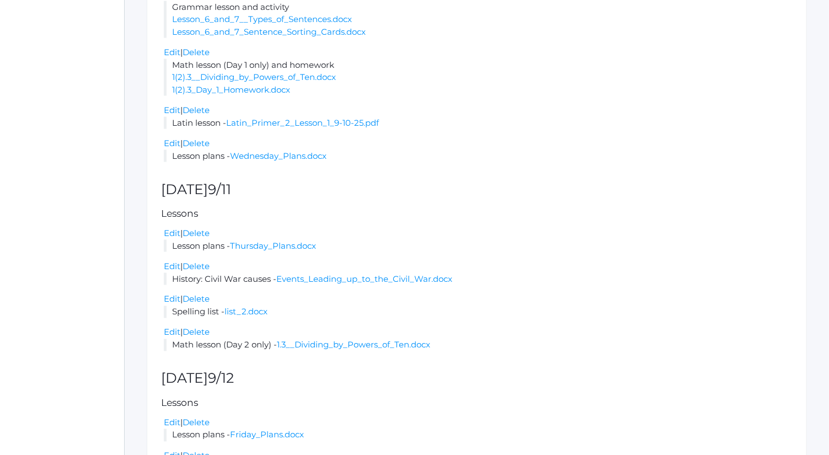
scroll to position [1208, 0]
